Goal: Task Accomplishment & Management: Use online tool/utility

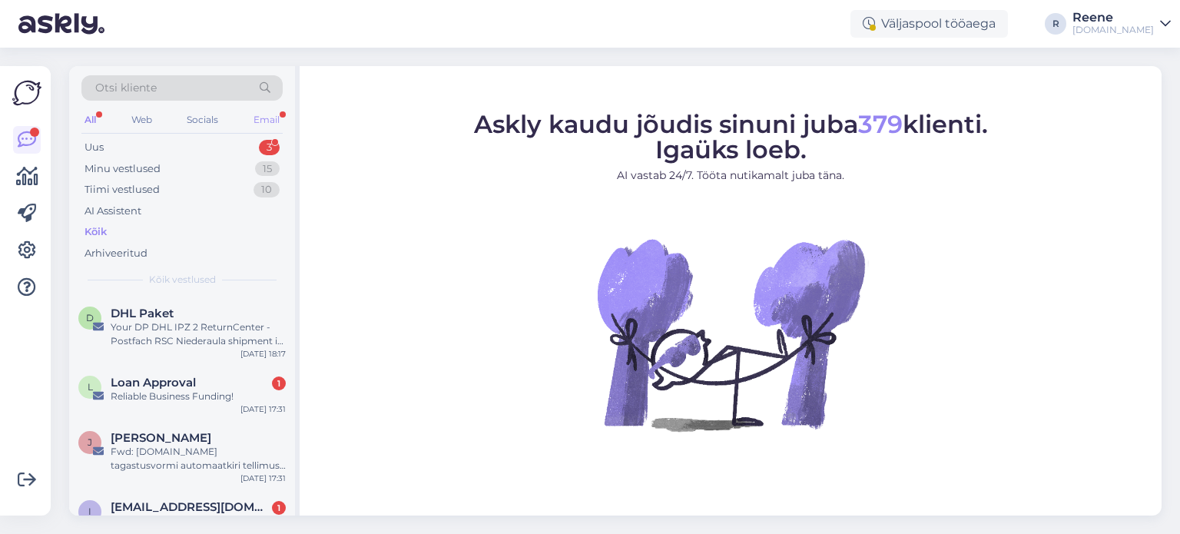
click at [277, 113] on div "Email" at bounding box center [266, 120] width 32 height 20
click at [155, 386] on span "Loan Approval" at bounding box center [153, 383] width 85 height 14
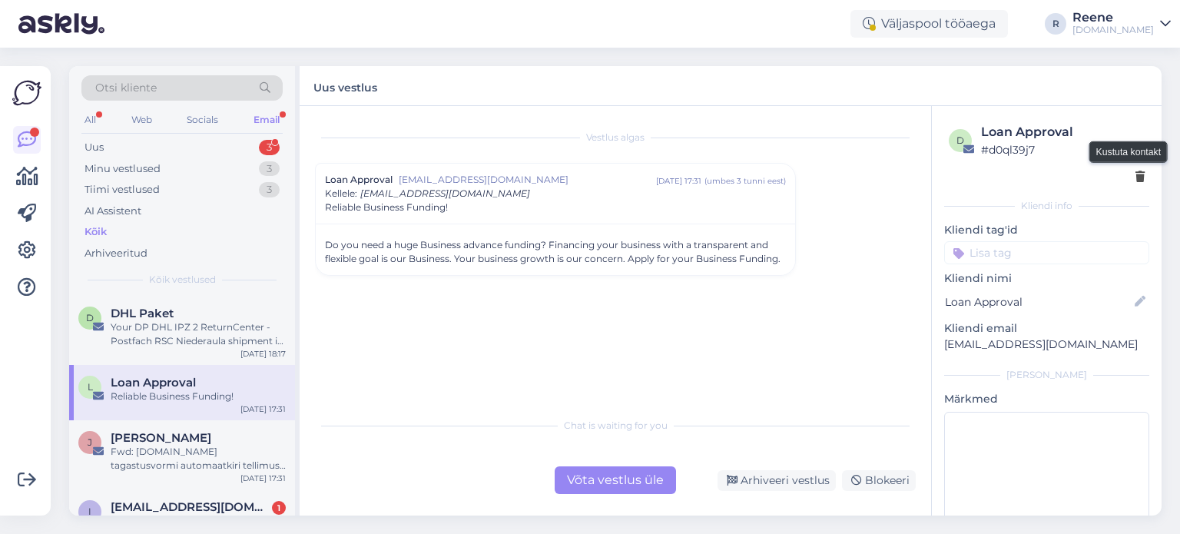
click at [1135, 181] on icon at bounding box center [1139, 177] width 9 height 11
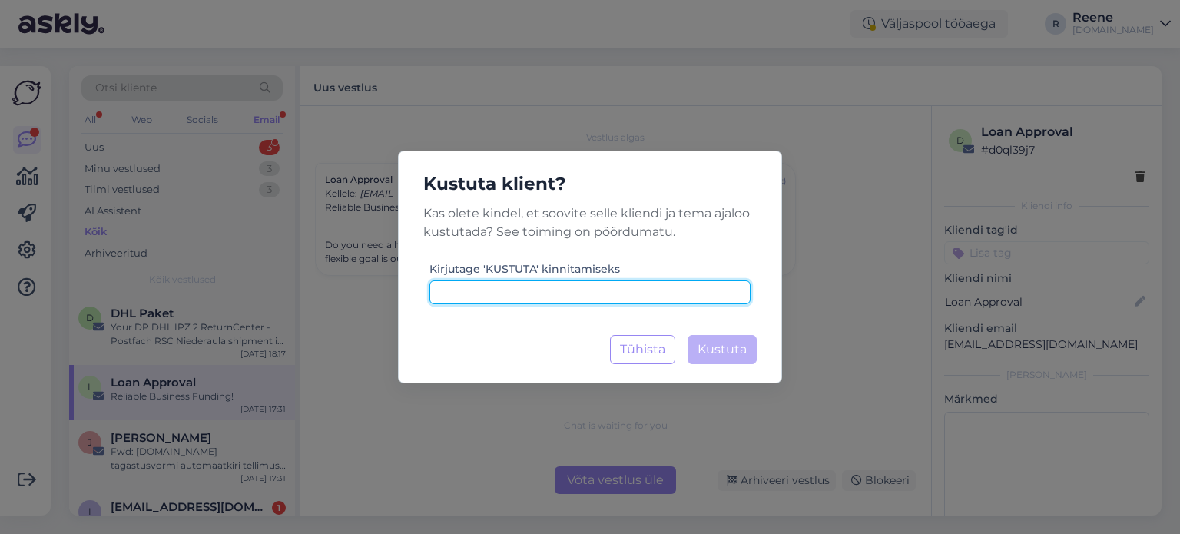
click at [589, 298] on input at bounding box center [589, 292] width 321 height 24
type input "kustuta"
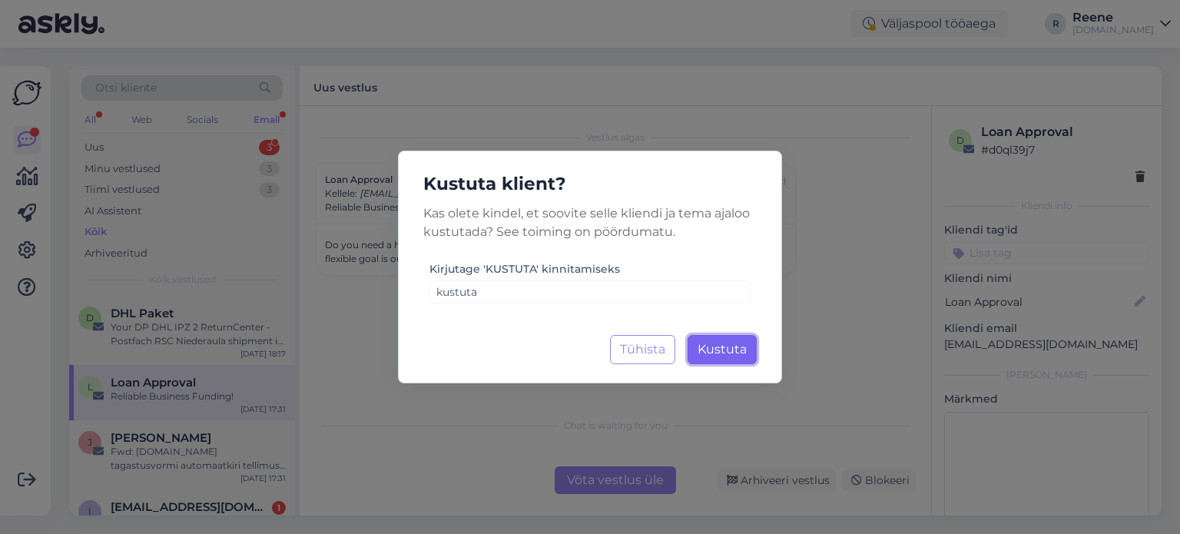
click at [722, 346] on span "Kustuta" at bounding box center [722, 349] width 49 height 15
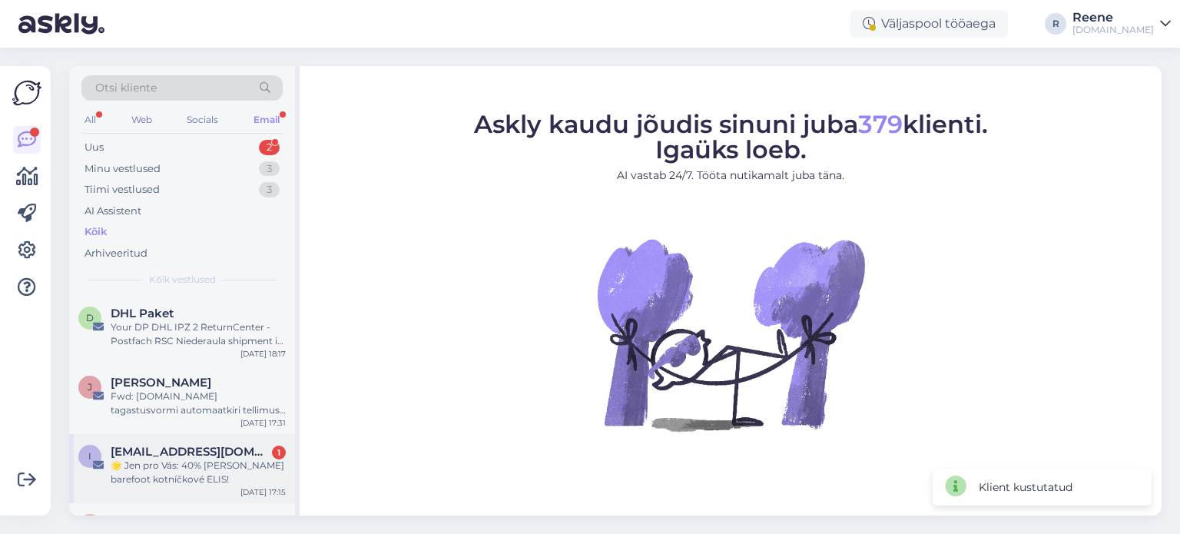
click at [183, 465] on div "🌟 Jen pro Vás: 40% [PERSON_NAME] barefoot kotníčkové ELIS!" at bounding box center [198, 473] width 175 height 28
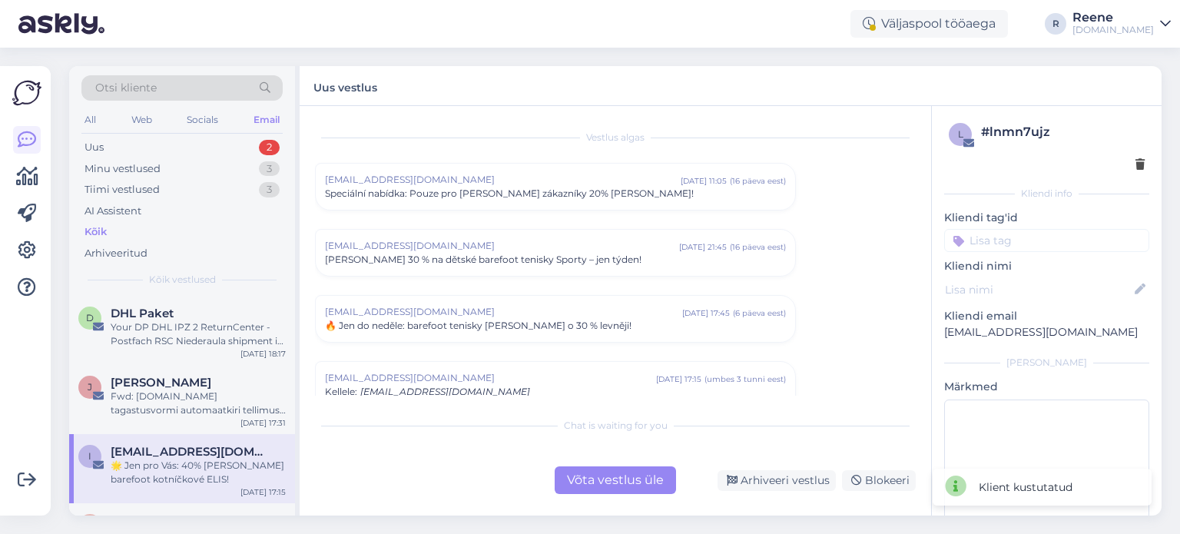
scroll to position [74, 0]
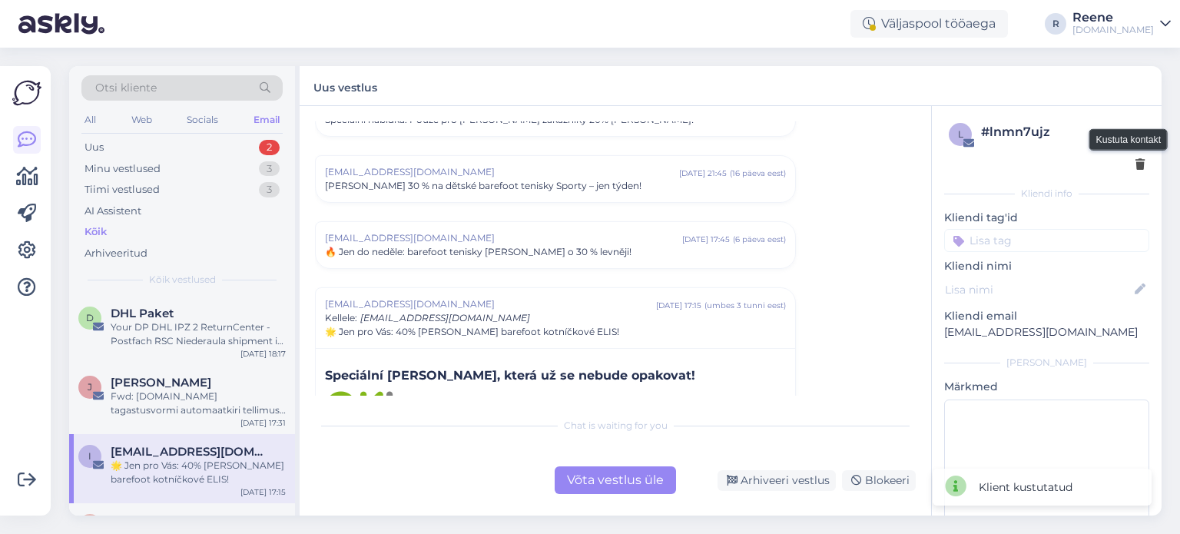
click at [1135, 168] on icon at bounding box center [1139, 165] width 9 height 11
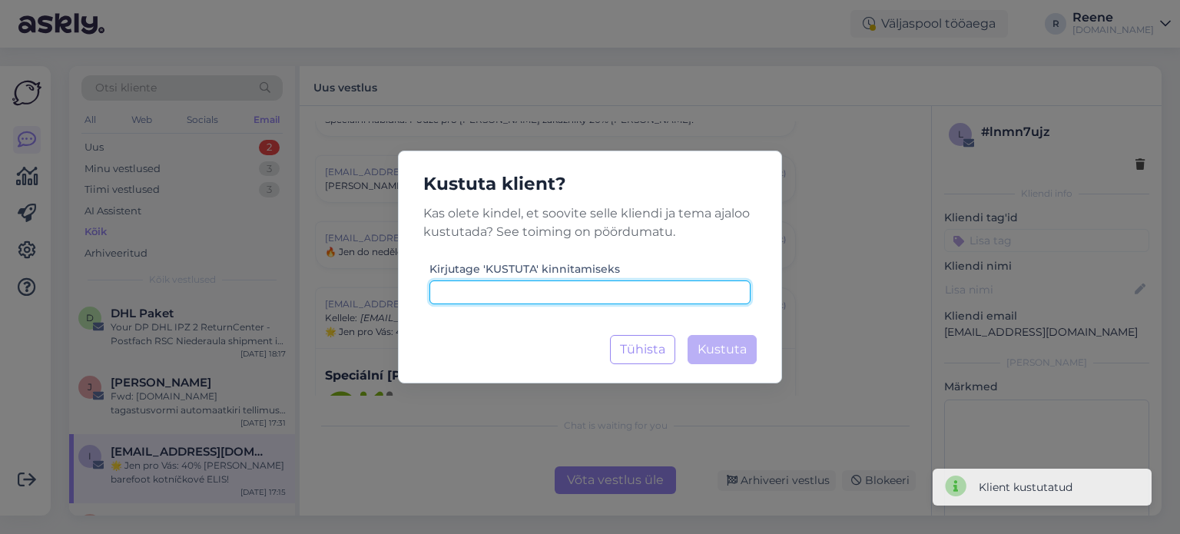
click at [620, 293] on input at bounding box center [589, 292] width 321 height 24
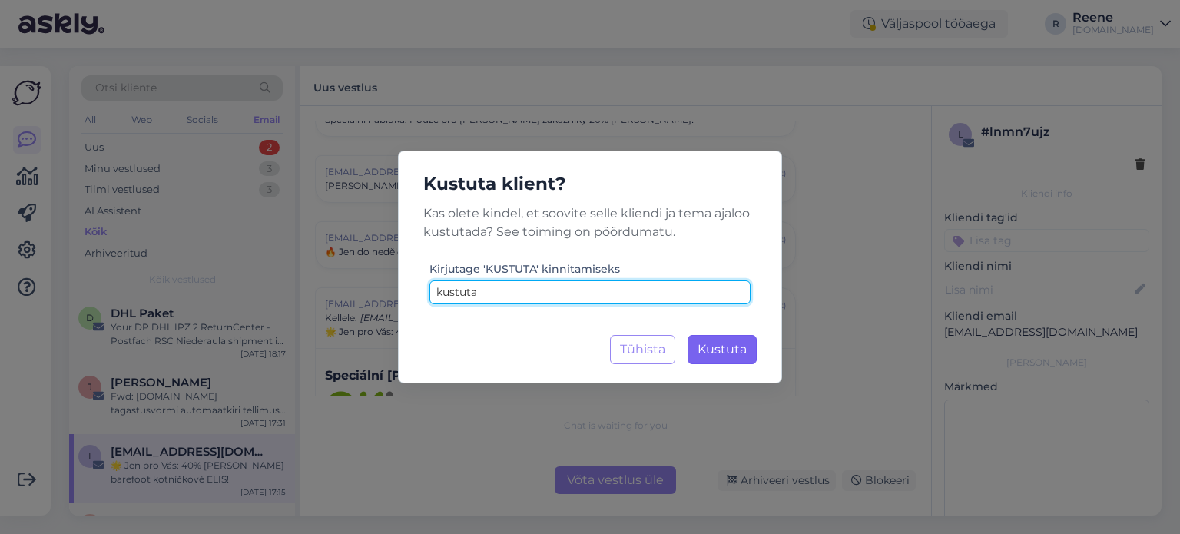
type input "kustuta"
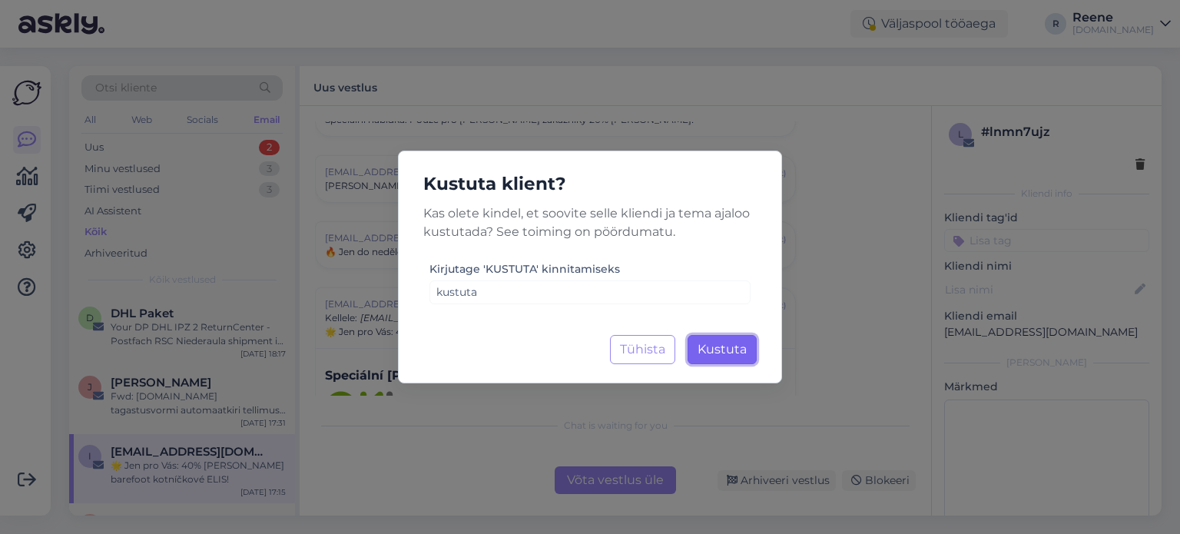
click at [745, 343] on span "Kustuta" at bounding box center [722, 349] width 49 height 15
